Goal: Information Seeking & Learning: Compare options

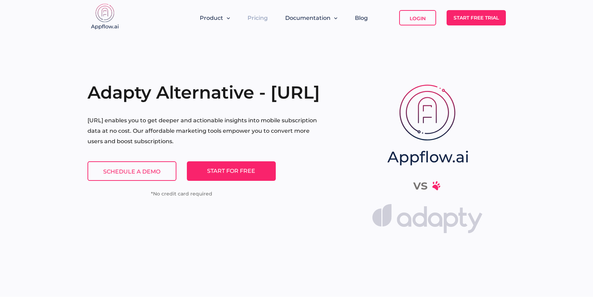
click at [262, 20] on link "Pricing" at bounding box center [257, 18] width 20 height 7
click at [266, 19] on link "Pricing" at bounding box center [257, 18] width 20 height 7
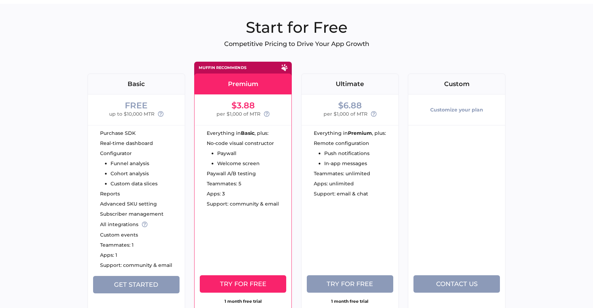
scroll to position [29, 0]
